Goal: Answer question/provide support

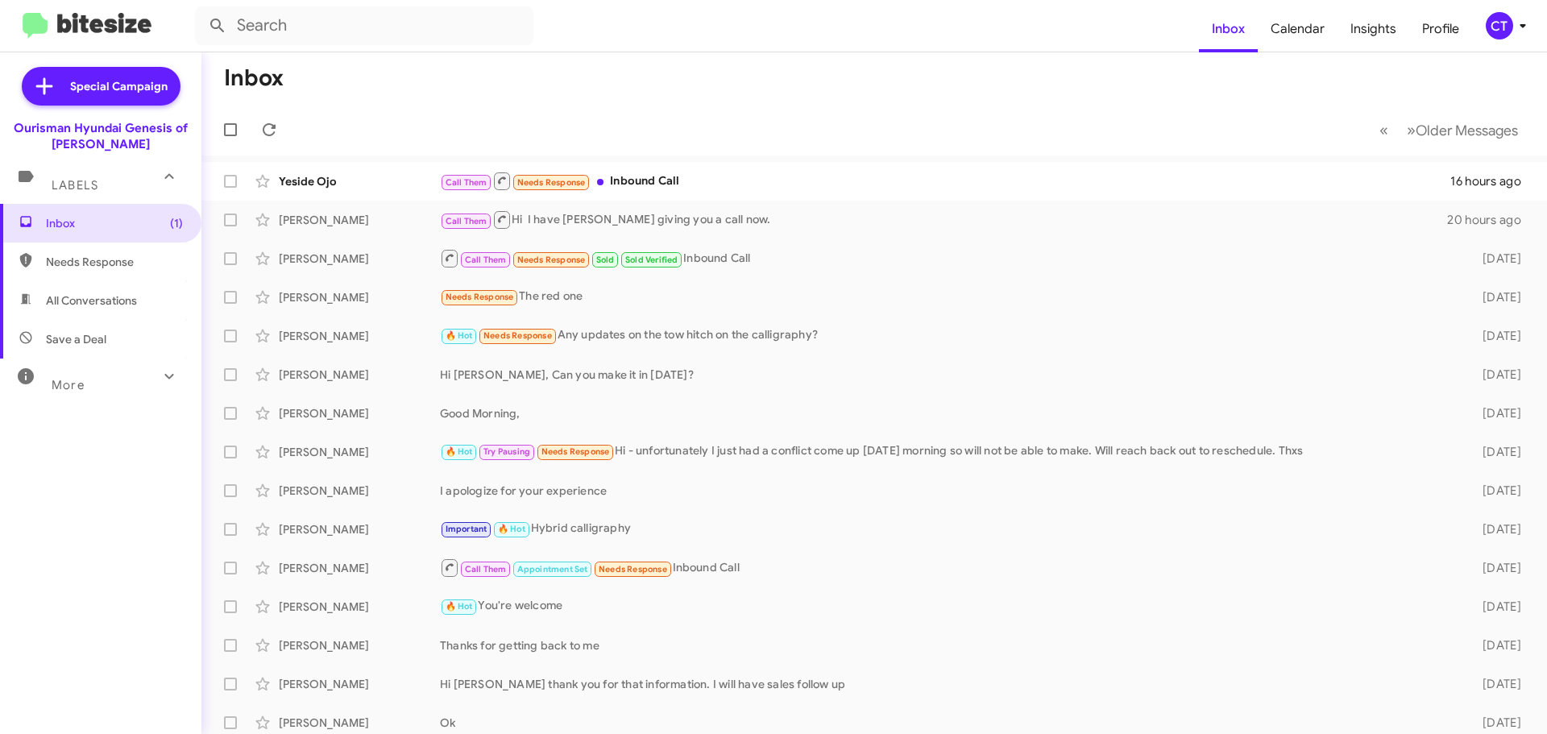
click at [1511, 37] on span "CT" at bounding box center [1509, 25] width 48 height 27
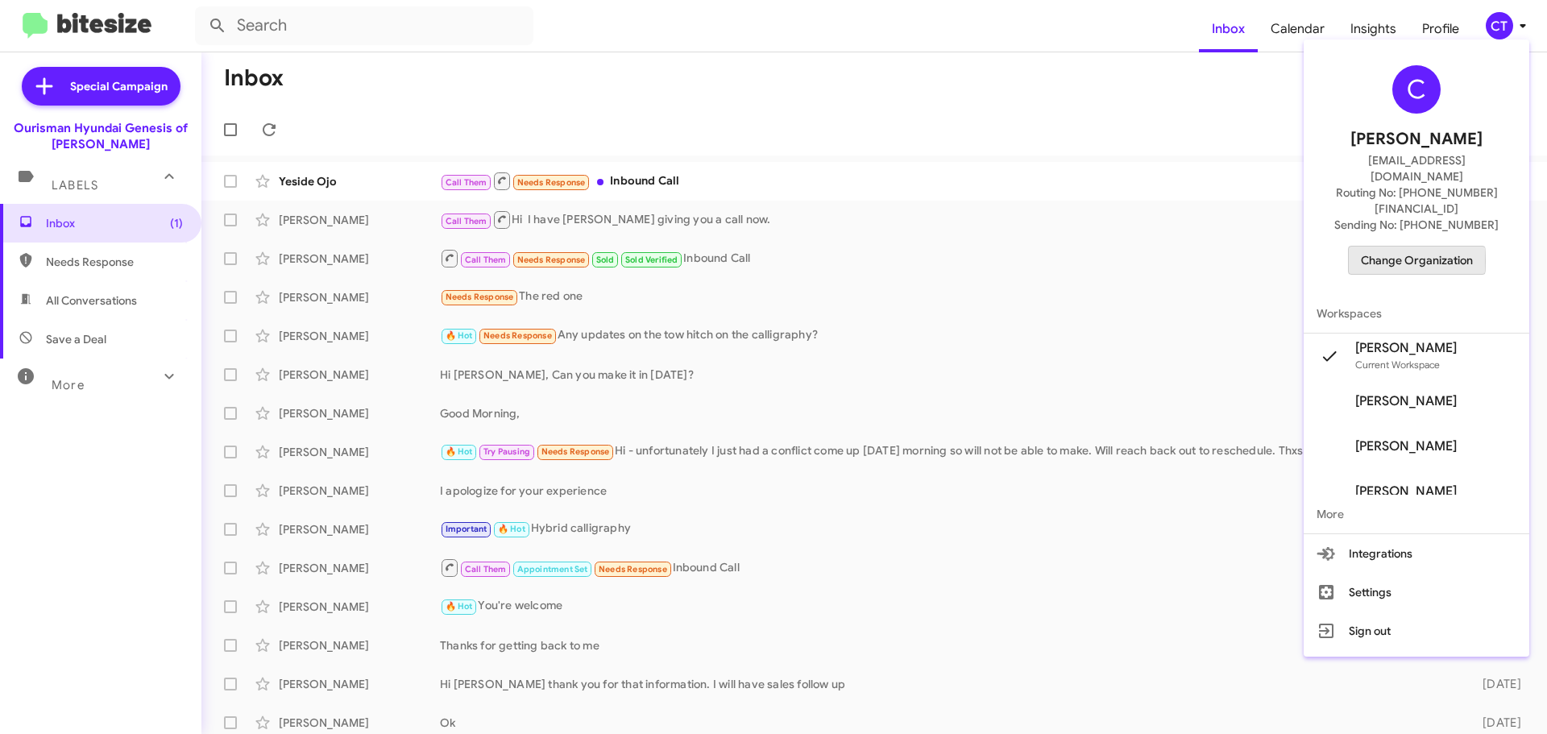
click at [1416, 247] on span "Change Organization" at bounding box center [1417, 260] width 112 height 27
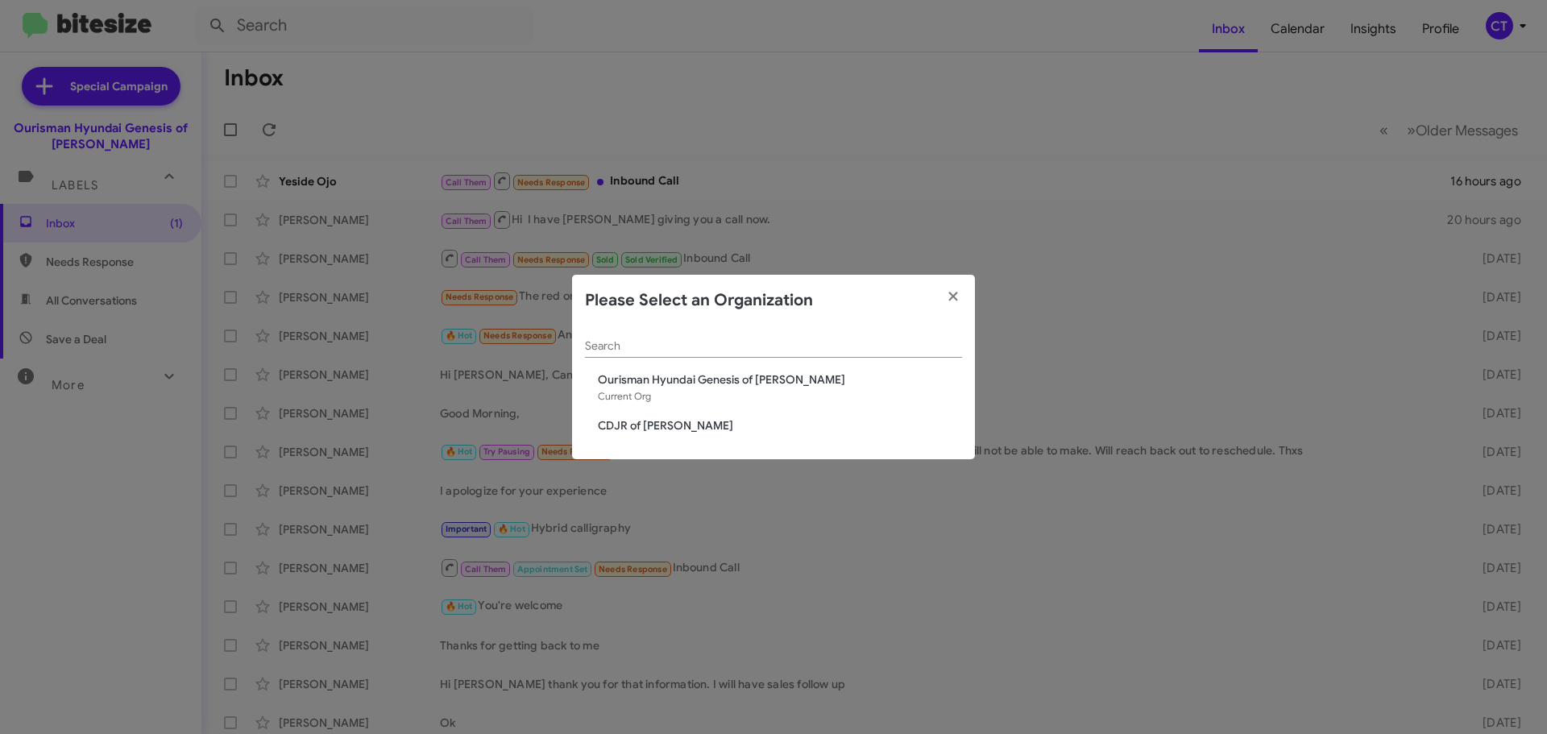
click at [622, 424] on span "CDJR of Bowie" at bounding box center [780, 425] width 364 height 16
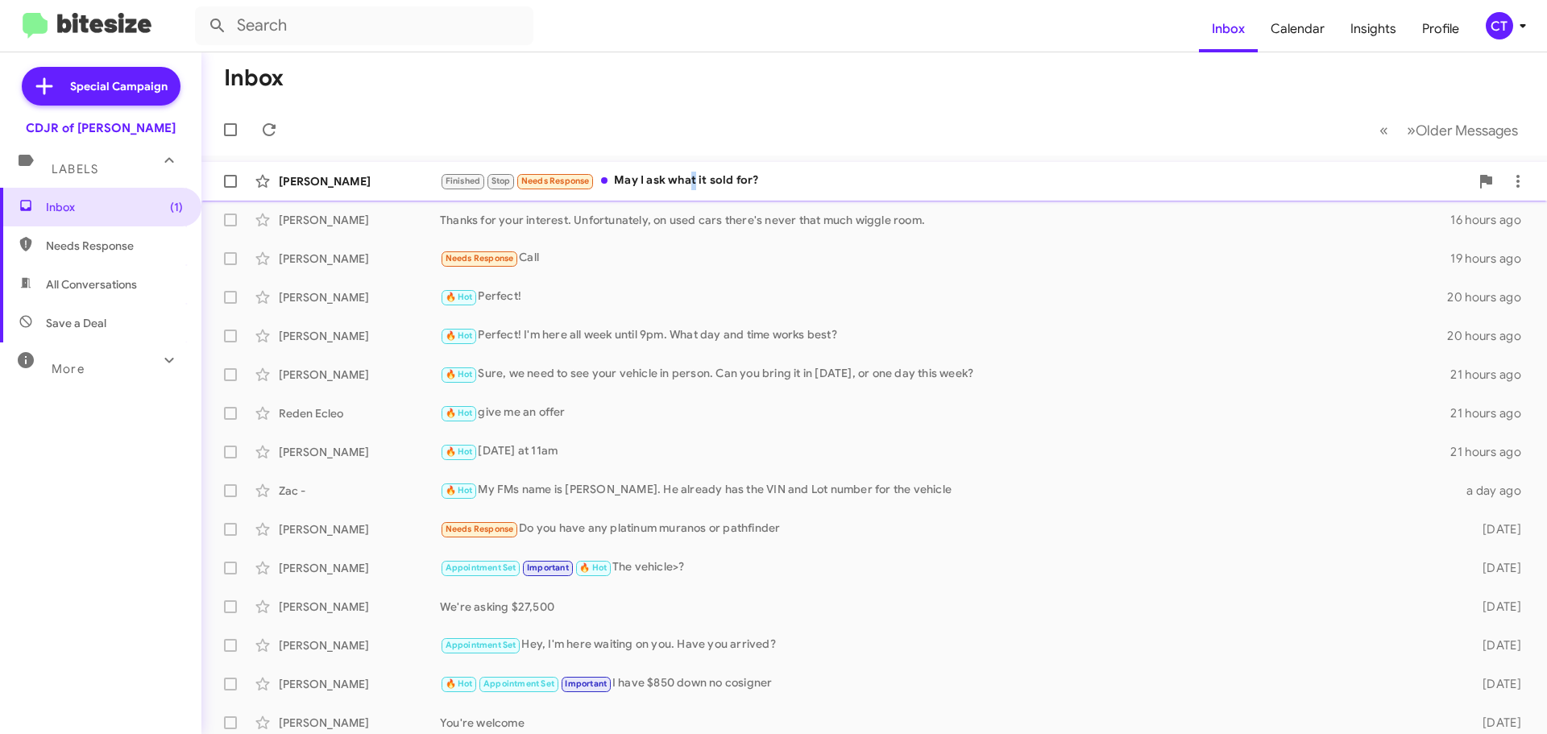
click at [692, 189] on div "Finished Stop Needs Response May I ask what it sold for?" at bounding box center [955, 181] width 1030 height 19
